Goal: Task Accomplishment & Management: Manage account settings

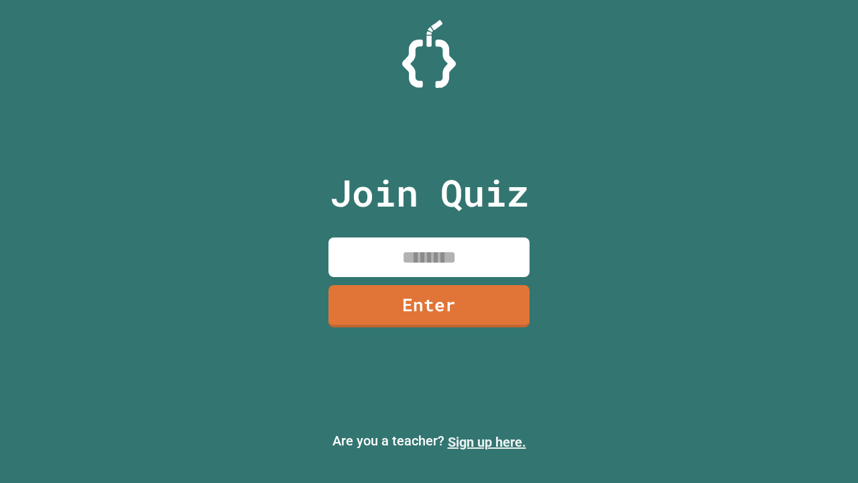
click at [487, 442] on link "Sign up here." at bounding box center [487, 442] width 78 height 16
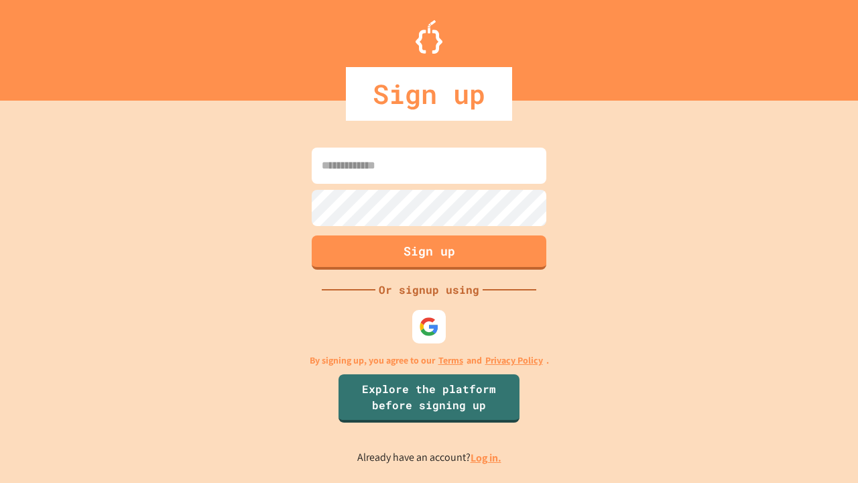
click at [487, 457] on link "Log in." at bounding box center [486, 457] width 31 height 14
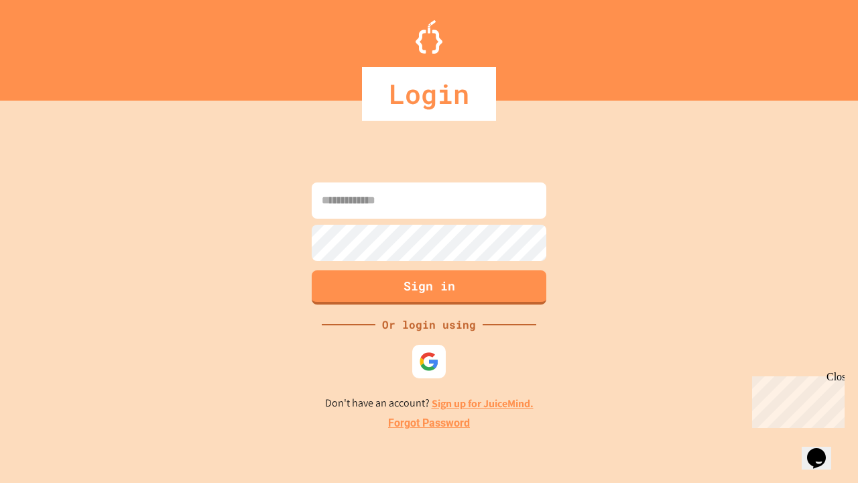
click at [429, 423] on link "Forgot Password" at bounding box center [429, 423] width 82 height 16
